Goal: Task Accomplishment & Management: Use online tool/utility

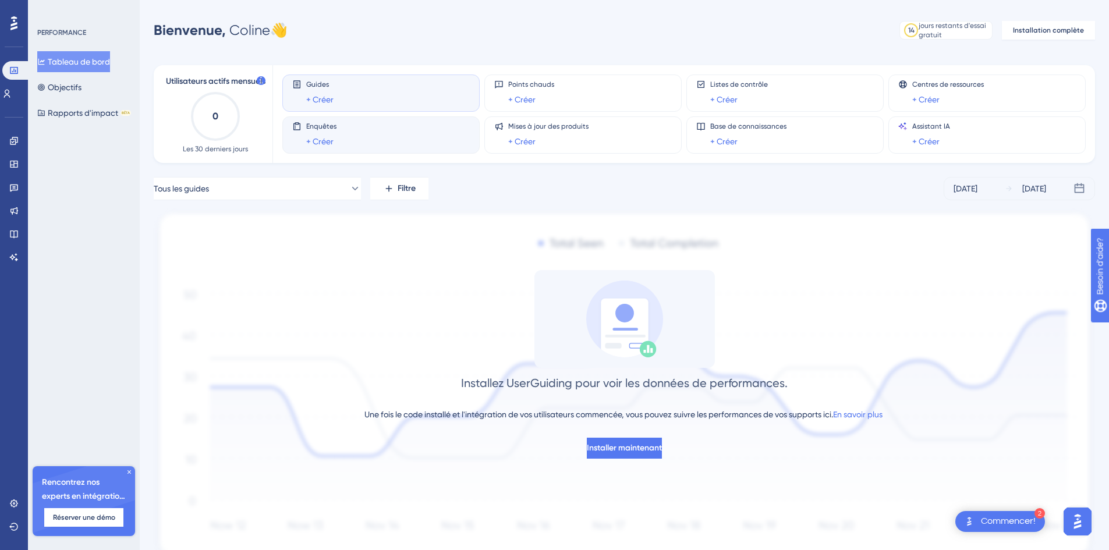
click at [353, 143] on div "Enquêtes + Créer" at bounding box center [381, 135] width 178 height 27
click at [982, 517] on font "Commencer!" at bounding box center [1008, 520] width 55 height 9
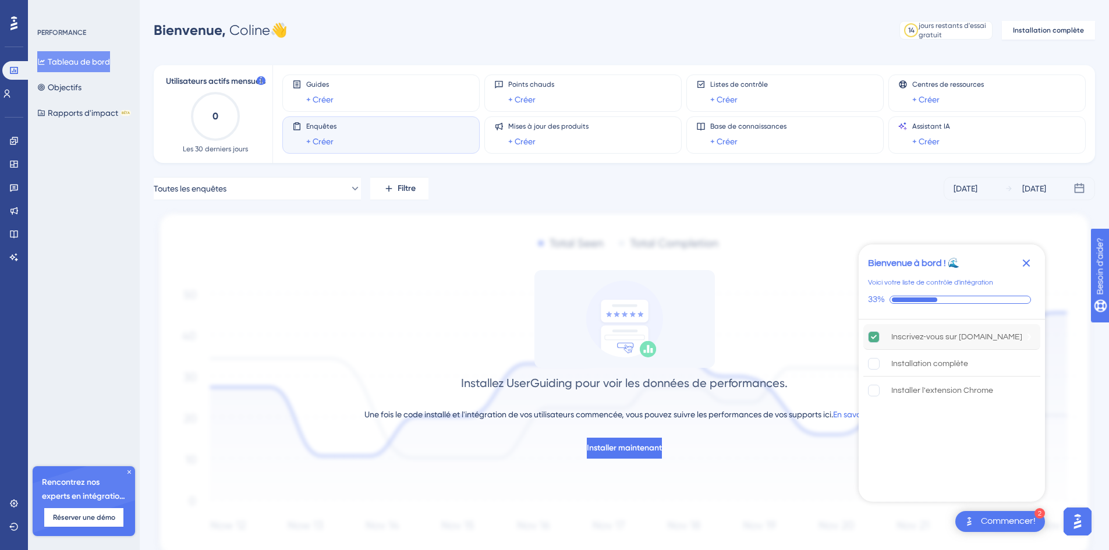
click at [964, 342] on div "Inscrivez-vous sur [DOMAIN_NAME]" at bounding box center [956, 337] width 131 height 14
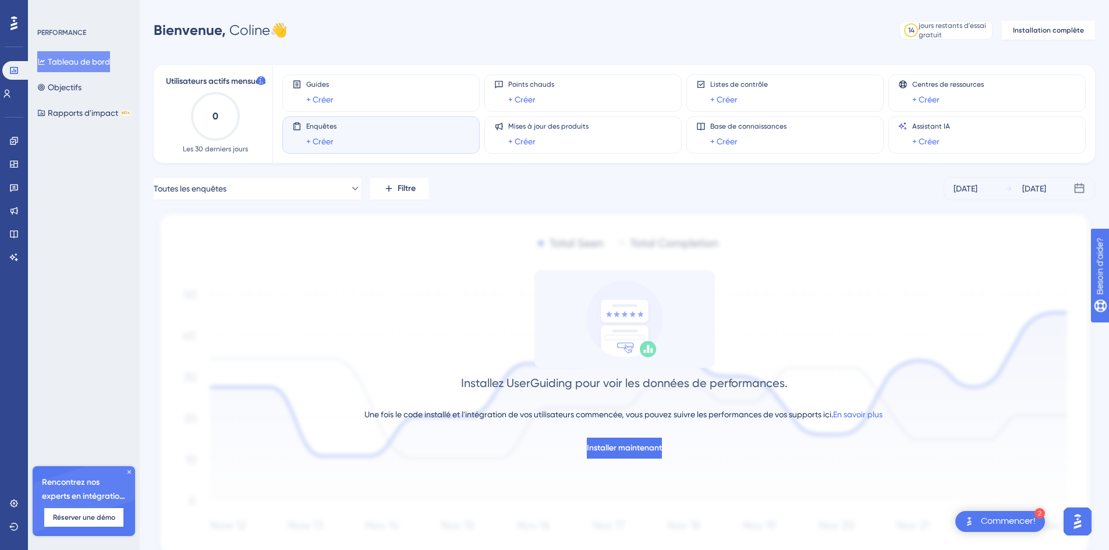
click at [1063, 516] on div at bounding box center [1077, 521] width 35 height 35
click at [1080, 516] on img "Ouvrir le lanceur d'assistant AI" at bounding box center [1077, 521] width 21 height 21
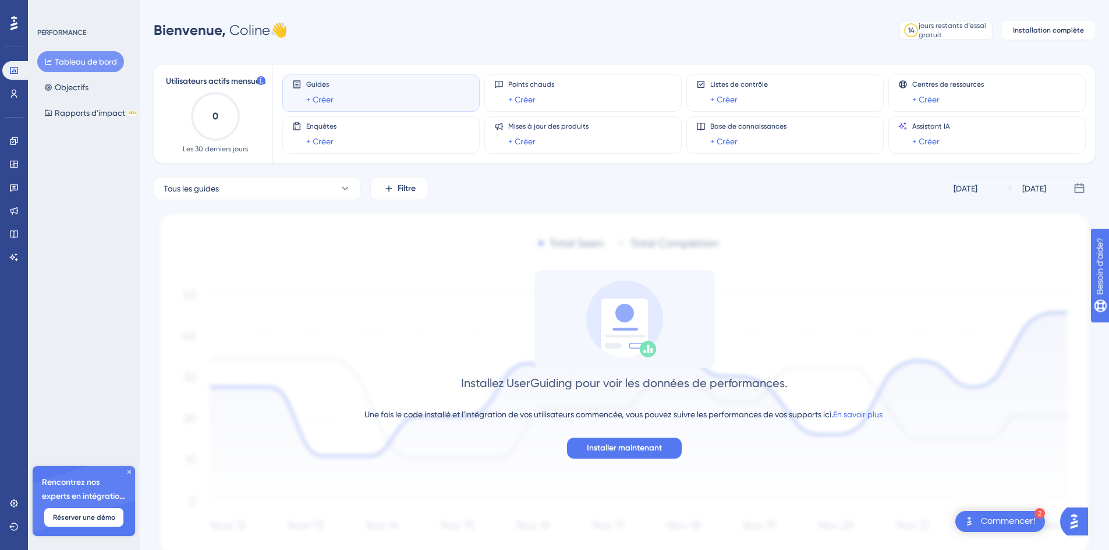
click at [109, 144] on div "PERFORMANCE Tableau de bord Objectifs Rapports d'impact BÊTA Rencontrez nos exp…" at bounding box center [84, 275] width 112 height 550
click at [129, 470] on icon at bounding box center [129, 472] width 7 height 7
